Goal: Task Accomplishment & Management: Manage account settings

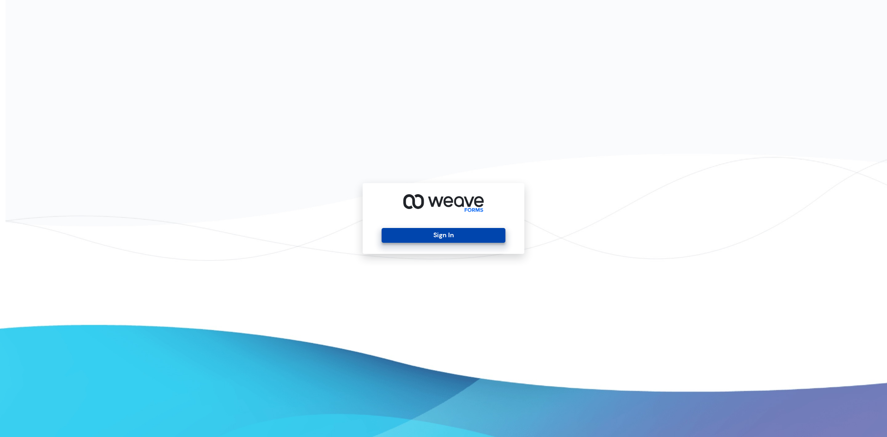
click at [457, 229] on button "Sign In" at bounding box center [443, 235] width 123 height 15
